Goal: Find specific page/section: Find specific page/section

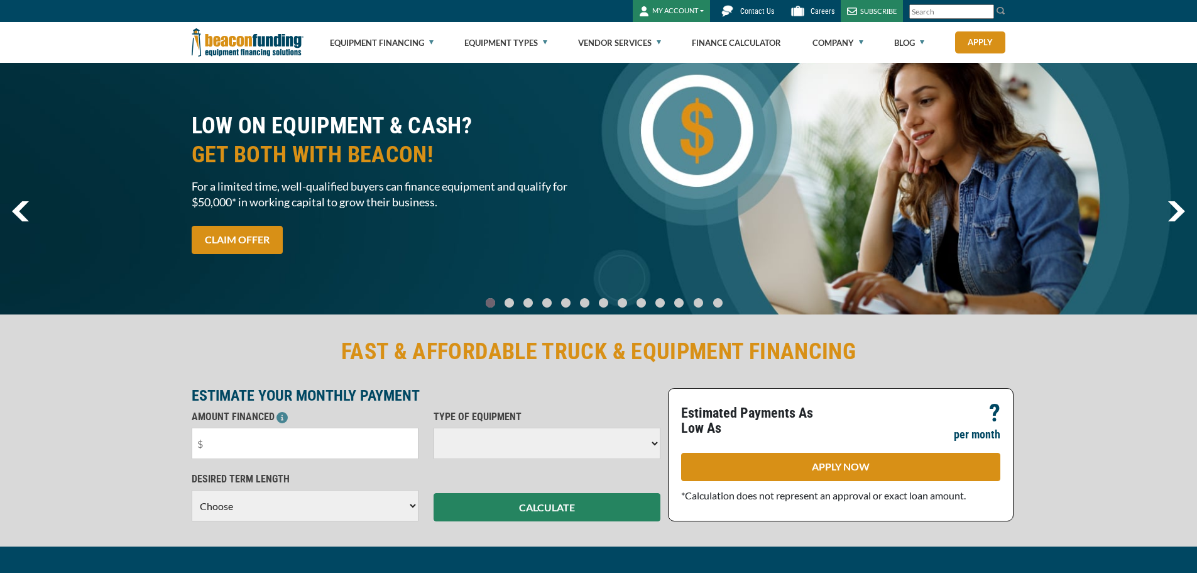
click at [763, 6] on link "Contact Us" at bounding box center [745, 11] width 70 height 22
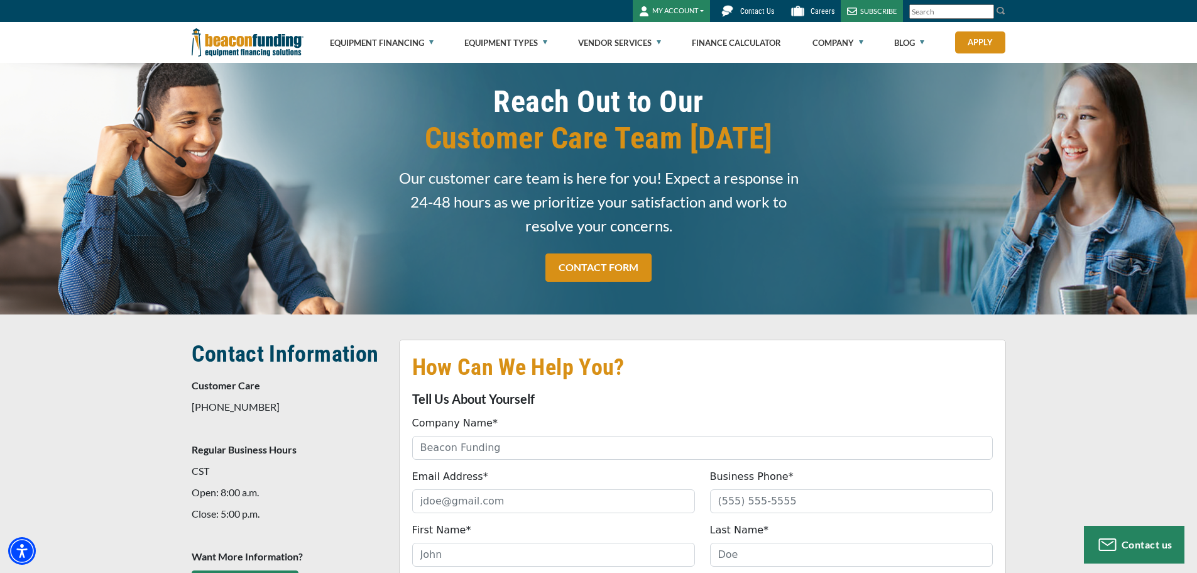
click at [705, 11] on button "MY ACCOUNT" at bounding box center [671, 11] width 77 height 22
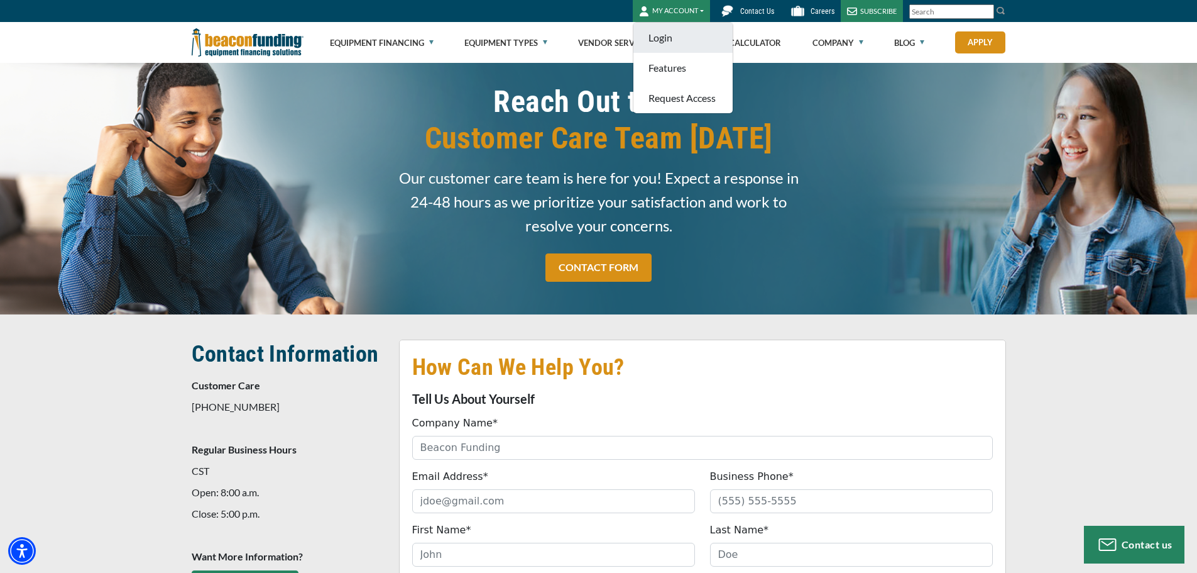
click at [674, 40] on link "Login" at bounding box center [683, 38] width 99 height 30
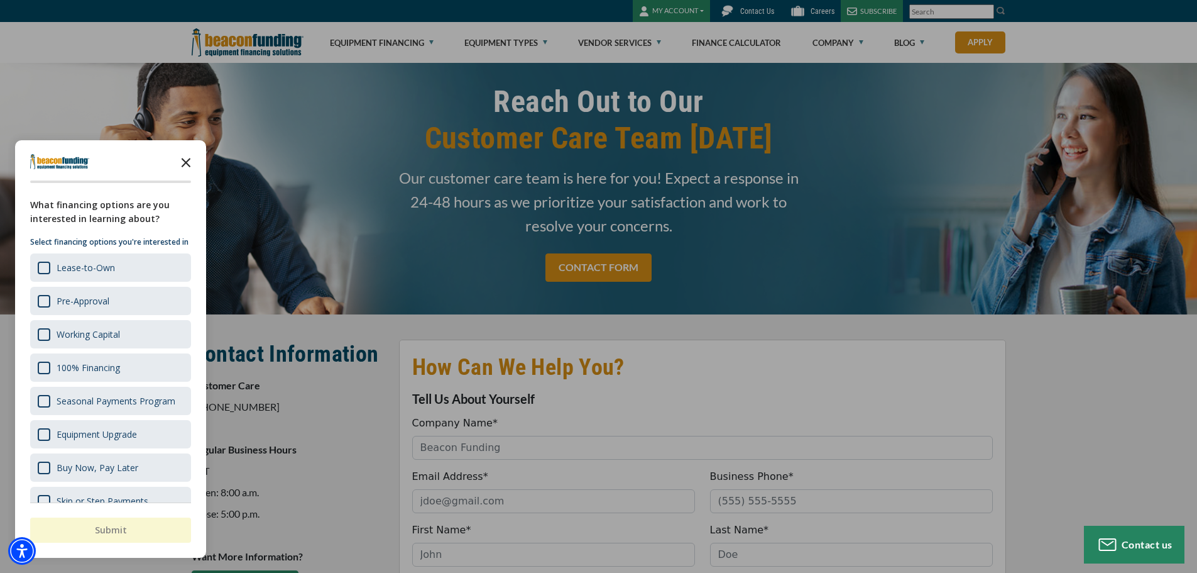
click at [187, 160] on icon "Close the survey" at bounding box center [185, 161] width 25 height 25
